Goal: Task Accomplishment & Management: Use online tool/utility

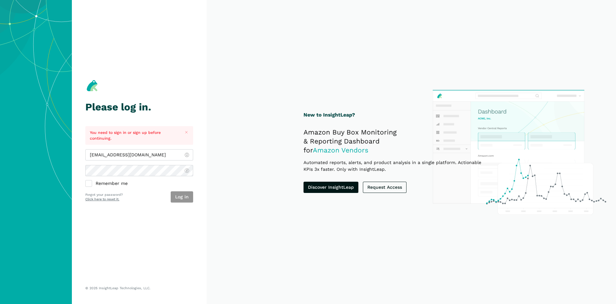
type input "[EMAIL_ADDRESS][DOMAIN_NAME]"
click at [176, 193] on button "Log in" at bounding box center [182, 196] width 22 height 11
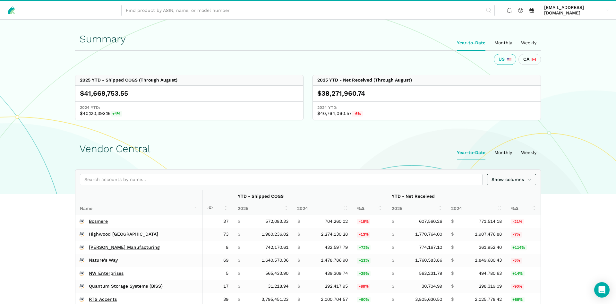
scroll to position [164, 0]
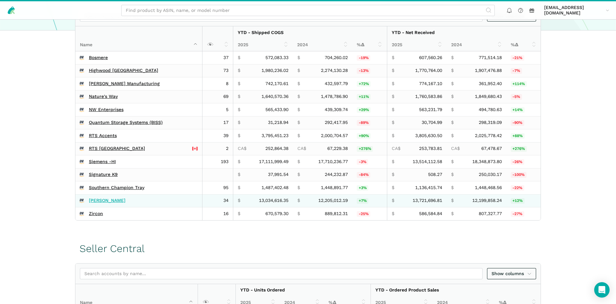
click at [102, 200] on link "[PERSON_NAME]" at bounding box center [107, 201] width 37 height 6
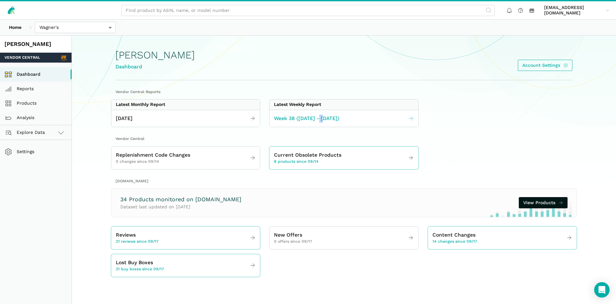
drag, startPoint x: 323, startPoint y: 110, endPoint x: 317, endPoint y: 115, distance: 7.3
click at [317, 115] on div "Week 38 ([DATE] - [DATE])" at bounding box center [343, 118] width 149 height 17
click at [368, 118] on link "Week 38 ([DATE] - [DATE])" at bounding box center [343, 118] width 149 height 13
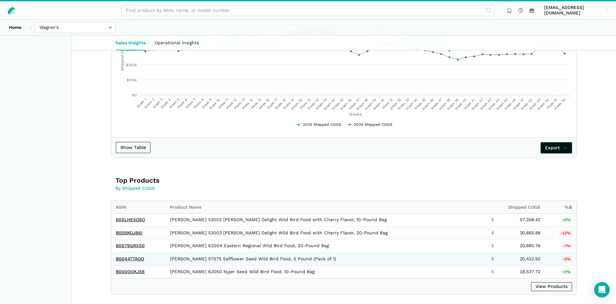
scroll to position [327, 0]
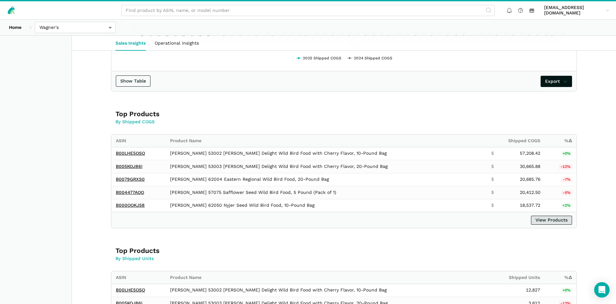
click at [554, 221] on link "View Products" at bounding box center [551, 220] width 41 height 9
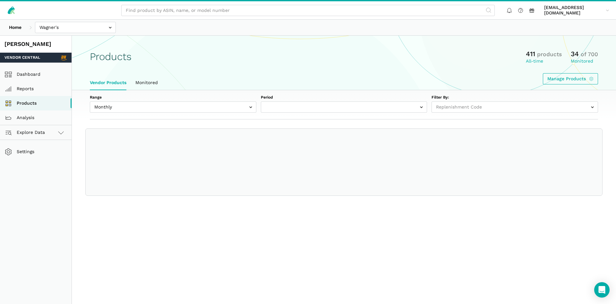
select select
select select "Monthly|[DATE]"
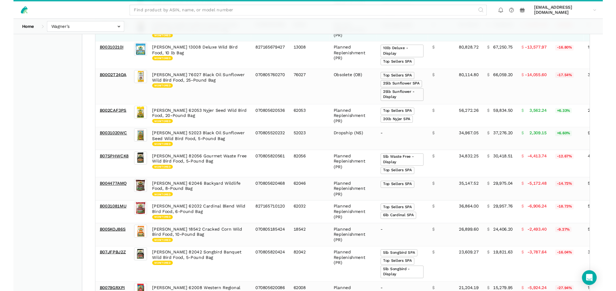
scroll to position [360, 0]
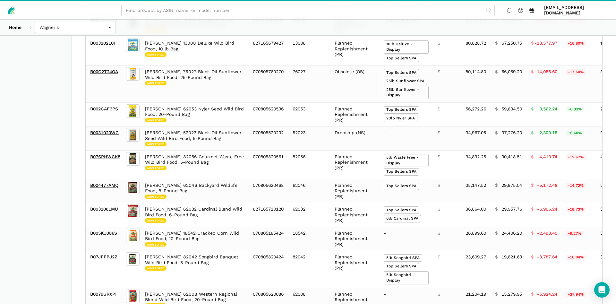
click at [38, 191] on aside "Wagner's Vendor Central Dashboard Reports Products Analysis Explore Data Vendor…" at bounding box center [36, 96] width 72 height 840
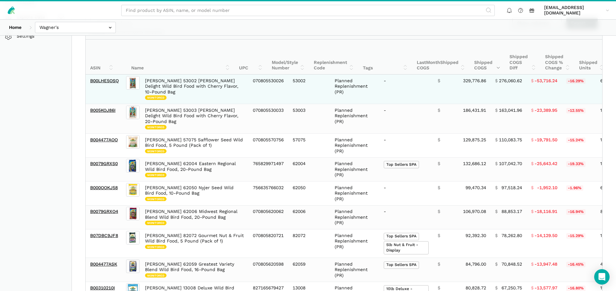
scroll to position [0, 0]
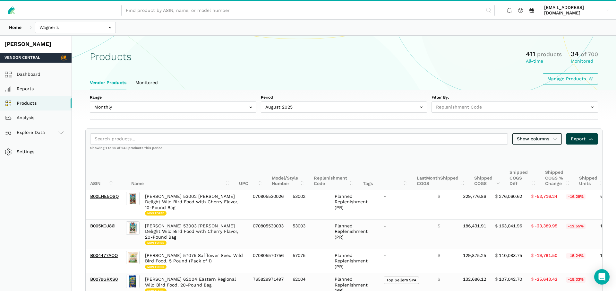
click at [578, 138] on span "Export" at bounding box center [582, 138] width 23 height 7
drag, startPoint x: 112, startPoint y: 113, endPoint x: 111, endPoint y: 110, distance: 3.2
click at [112, 112] on div "Range Monthly Weekly Period August 2025 July 2025 June 2025 May 2025 April 2025…" at bounding box center [344, 104] width 544 height 29
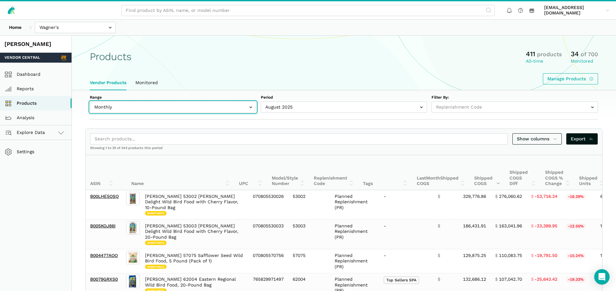
click at [111, 108] on input "text" at bounding box center [173, 106] width 166 height 11
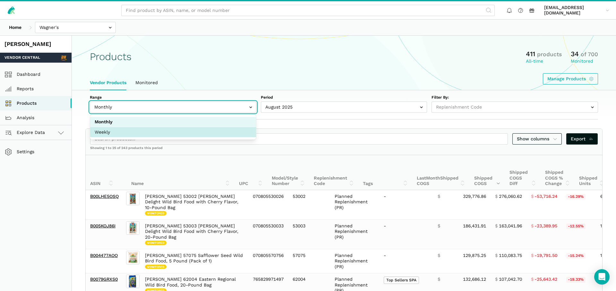
select select "Weekly"
select select "Weekly|2025-09-14"
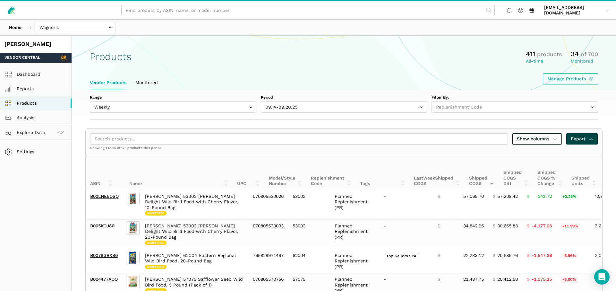
click at [578, 140] on span "Export" at bounding box center [582, 138] width 23 height 7
click at [337, 63] on div "Products 411 products All-time 34 of 700 Monitored" at bounding box center [344, 56] width 508 height 15
click at [305, 29] on div "Home Bosmere Bosmere Seller Central Gleason - Milwaukee Green Gro Highwood Sell…" at bounding box center [308, 28] width 616 height 16
click at [30, 77] on link "Dashboard" at bounding box center [36, 74] width 72 height 14
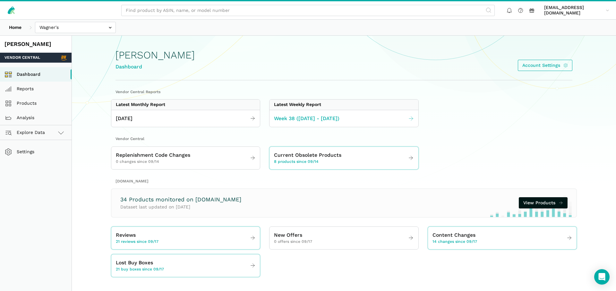
click at [289, 122] on span "Week 38 (09.14 - 09.20.25)" at bounding box center [306, 119] width 65 height 8
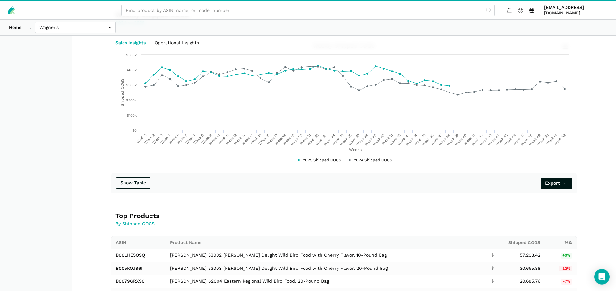
scroll to position [164, 0]
